Goal: Task Accomplishment & Management: Manage account settings

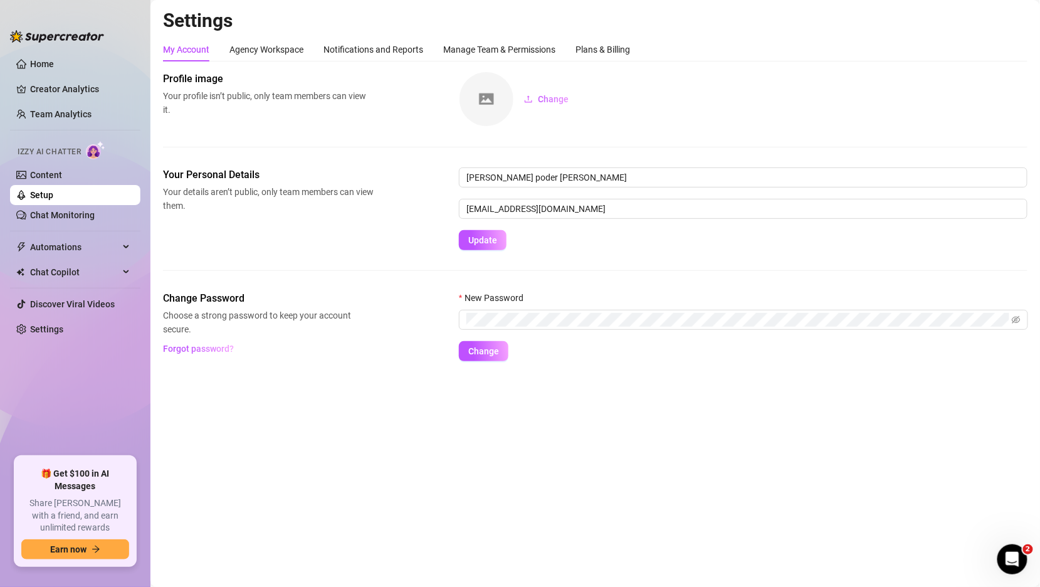
click at [53, 193] on link "Setup" at bounding box center [41, 195] width 23 height 10
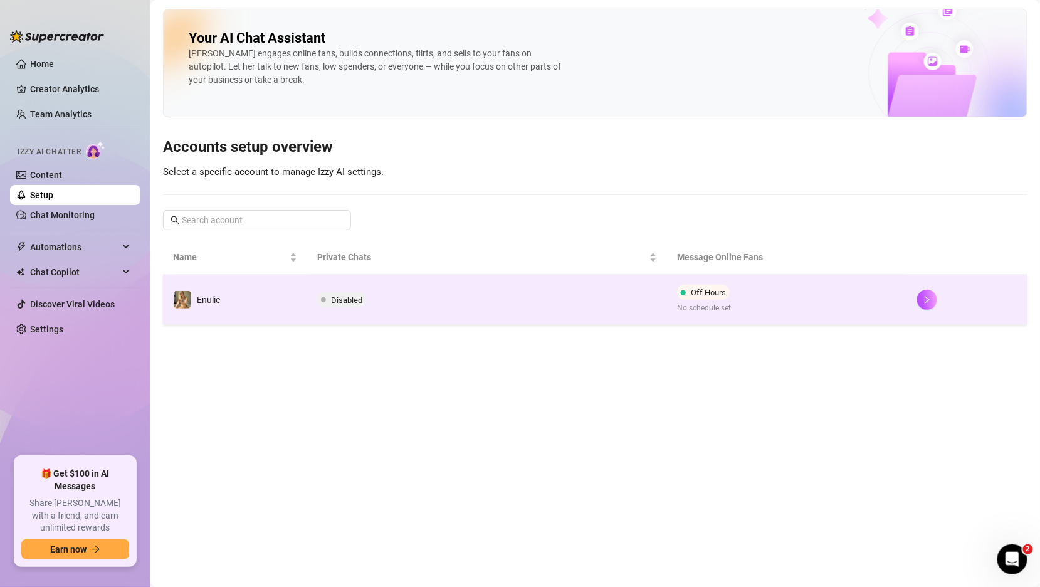
click at [362, 295] on span "Disabled" at bounding box center [346, 299] width 31 height 9
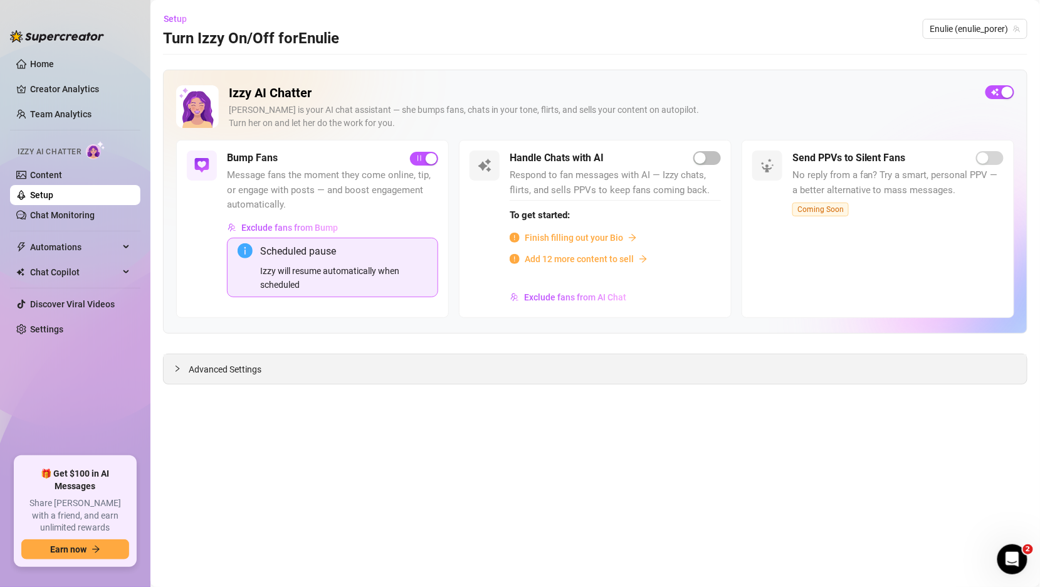
click at [185, 362] on div at bounding box center [181, 369] width 15 height 14
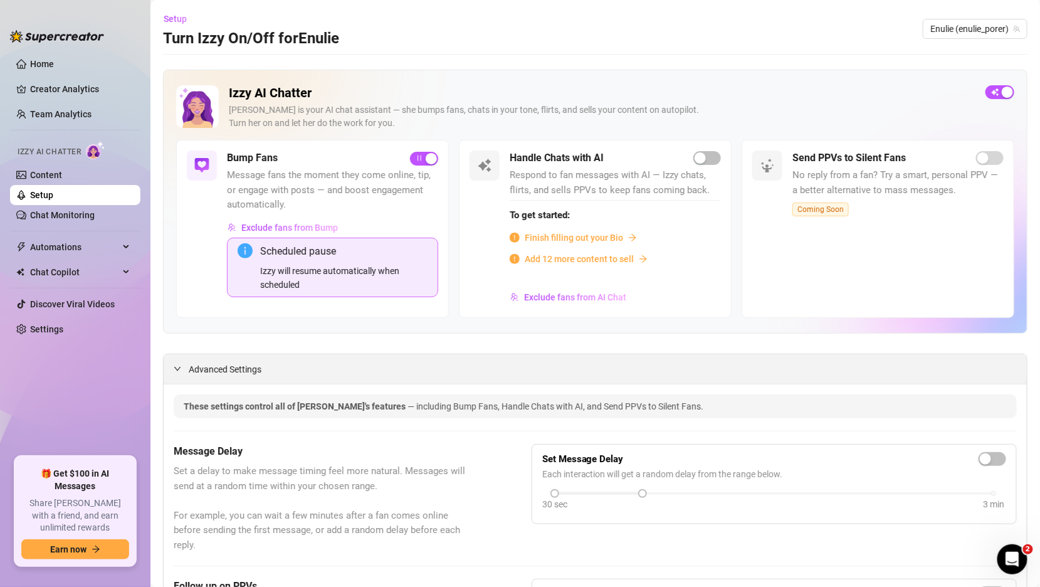
click at [177, 368] on icon "expanded" at bounding box center [177, 369] width 6 height 4
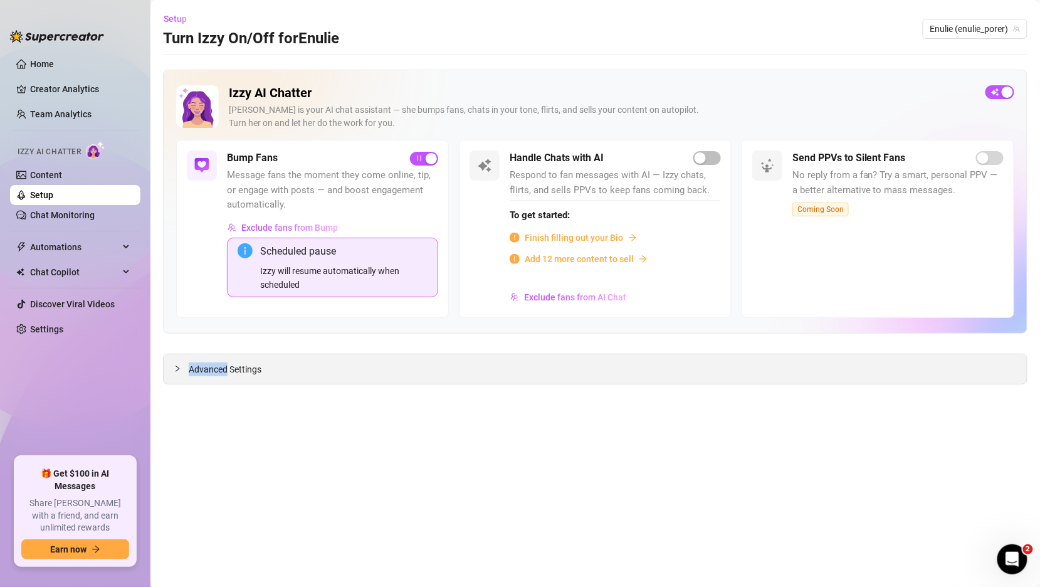
click at [177, 368] on icon "collapsed" at bounding box center [178, 369] width 4 height 6
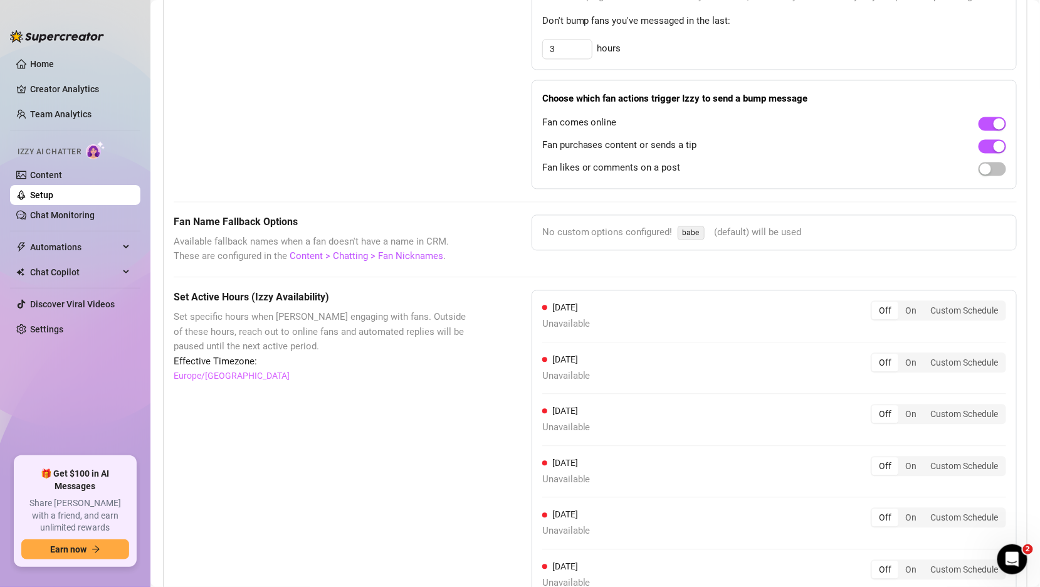
scroll to position [867, 0]
click at [994, 164] on span "button" at bounding box center [993, 169] width 28 height 14
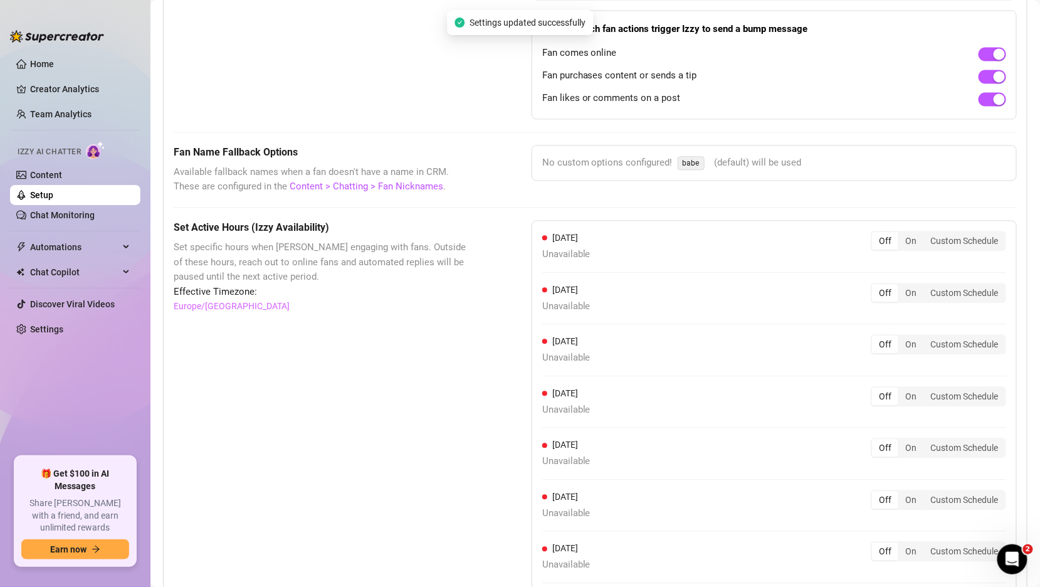
scroll to position [937, 0]
click at [914, 342] on div "On" at bounding box center [911, 345] width 25 height 18
click at [902, 338] on input "On" at bounding box center [902, 338] width 0 height 0
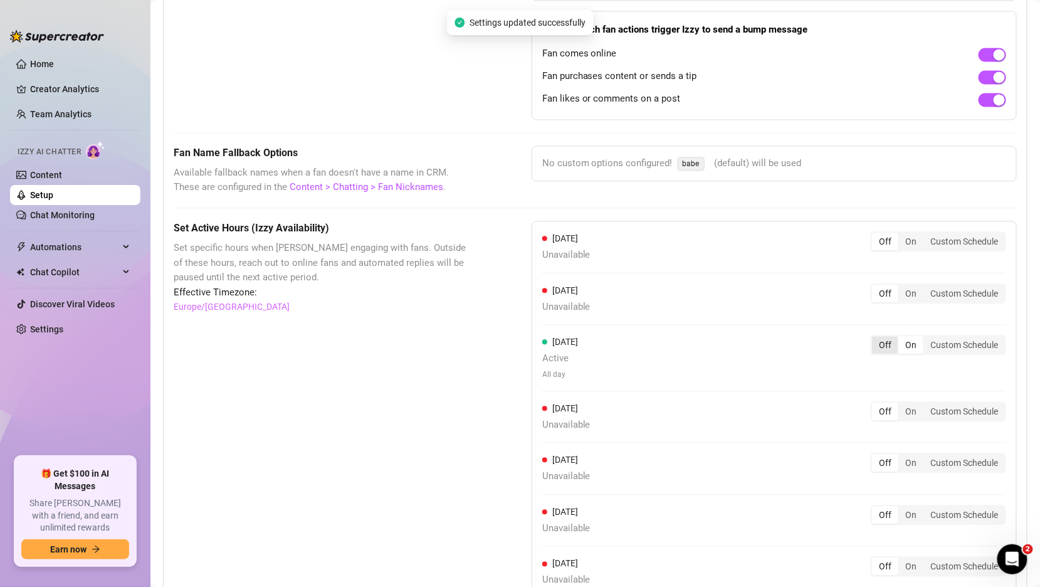
click at [888, 342] on div "Off" at bounding box center [885, 345] width 26 height 18
click at [876, 338] on input "Off" at bounding box center [876, 338] width 0 height 0
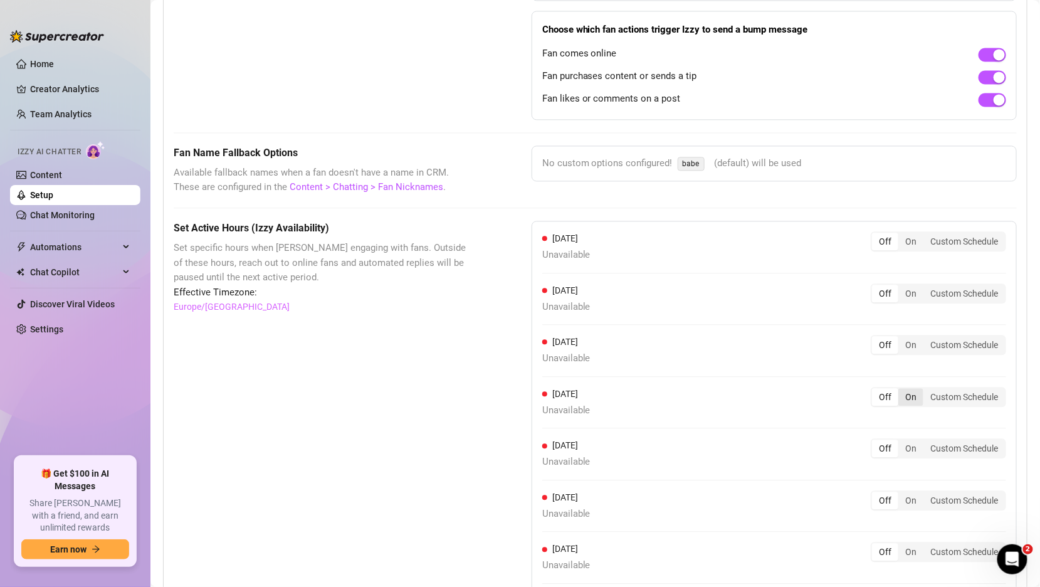
click at [909, 394] on div "On" at bounding box center [911, 397] width 25 height 18
click at [902, 390] on input "On" at bounding box center [902, 390] width 0 height 0
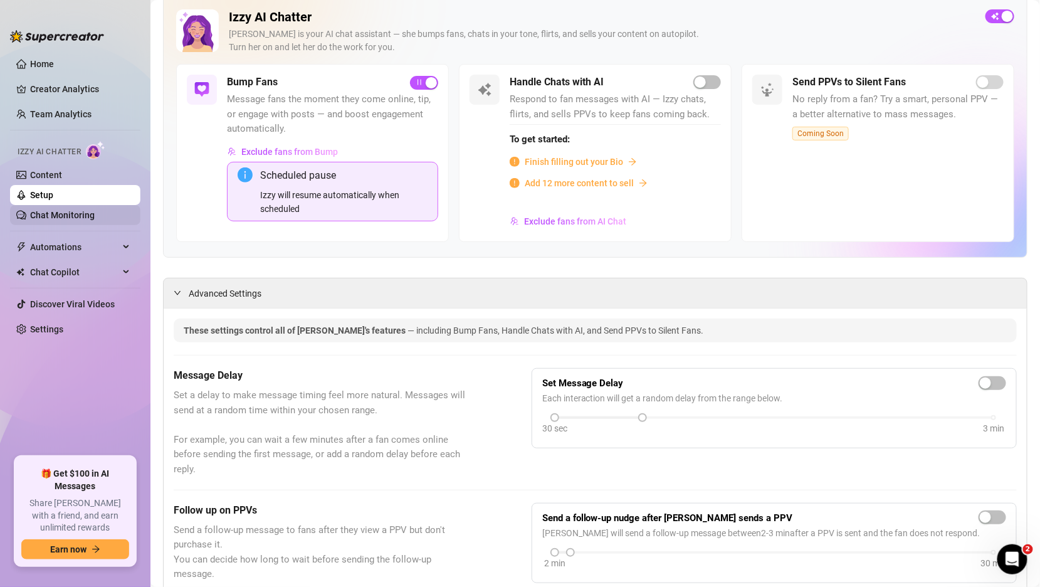
scroll to position [43, 0]
